Goal: Find specific page/section: Find specific page/section

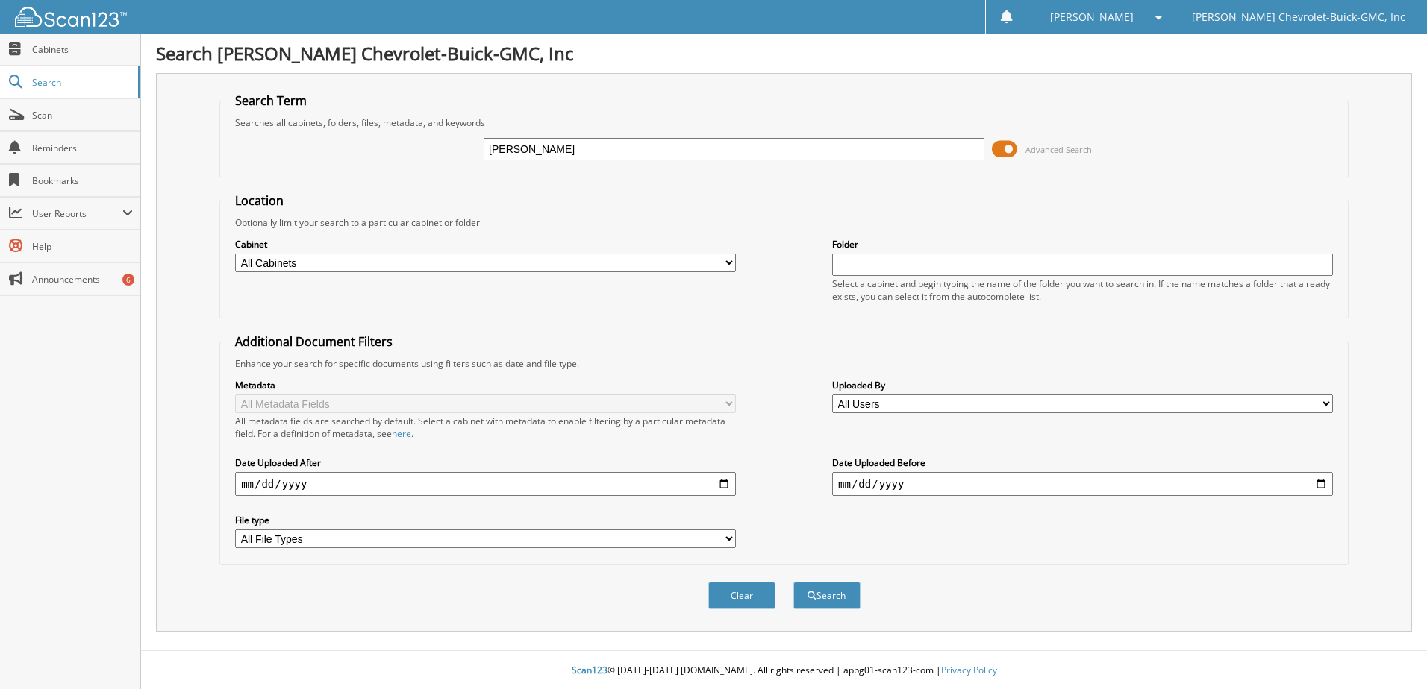
type input "[PERSON_NAME]"
click at [793, 582] on button "Search" at bounding box center [826, 596] width 67 height 28
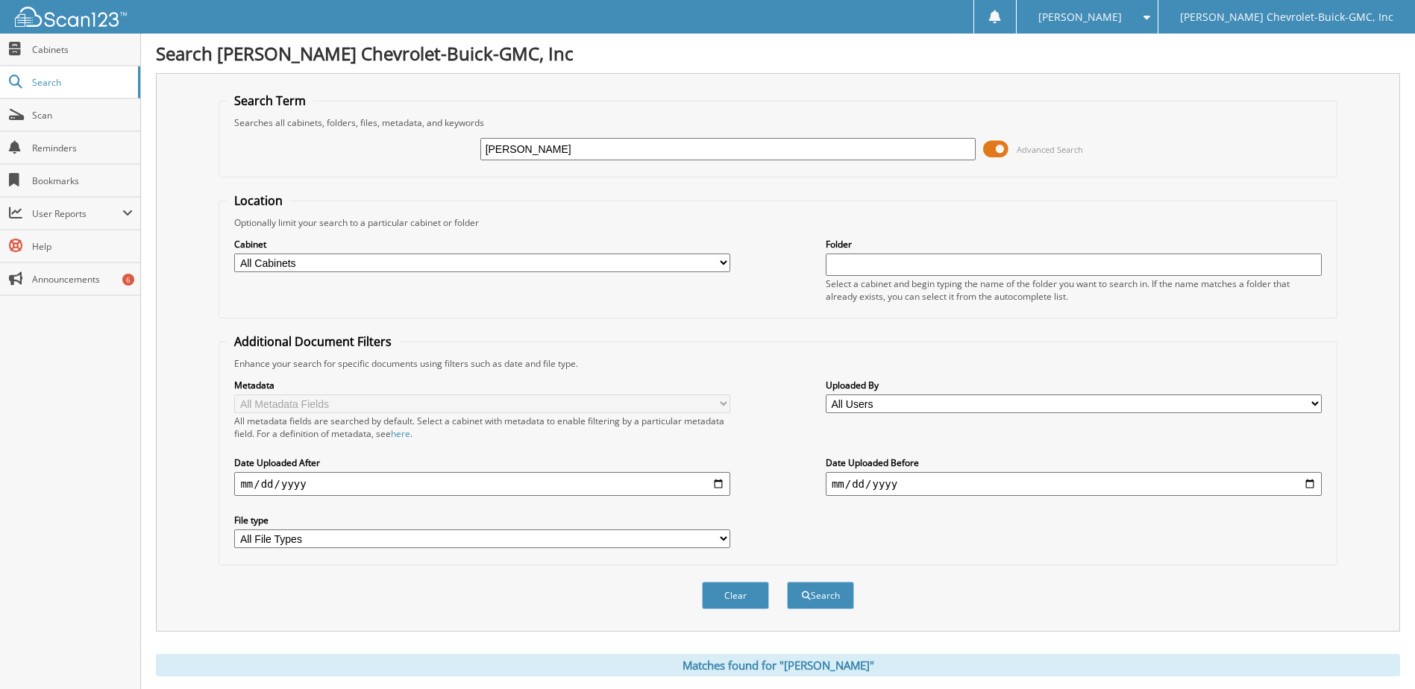
scroll to position [373, 0]
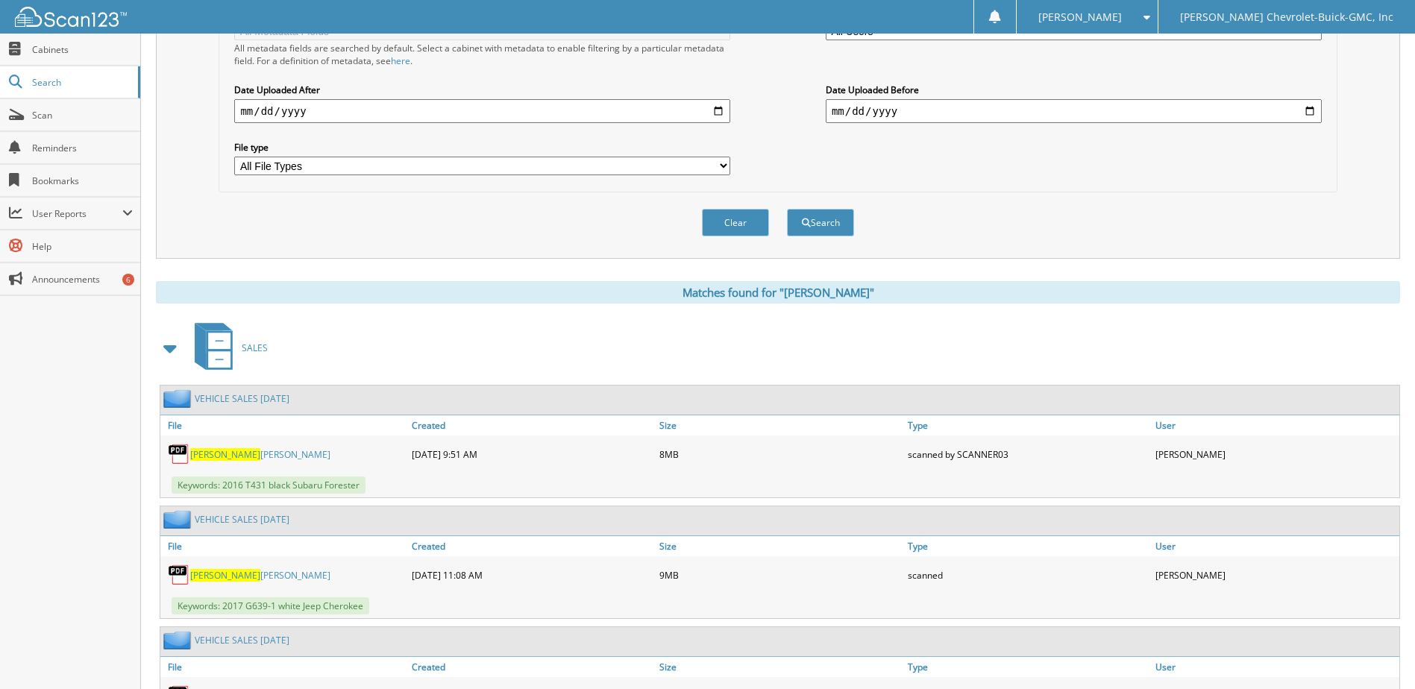
click at [250, 450] on link "[PERSON_NAME]" at bounding box center [260, 454] width 140 height 13
click at [242, 571] on link "[PERSON_NAME]" at bounding box center [260, 575] width 140 height 13
click at [1032, 331] on div "SALES" at bounding box center [778, 348] width 1245 height 59
